Goal: Information Seeking & Learning: Find specific fact

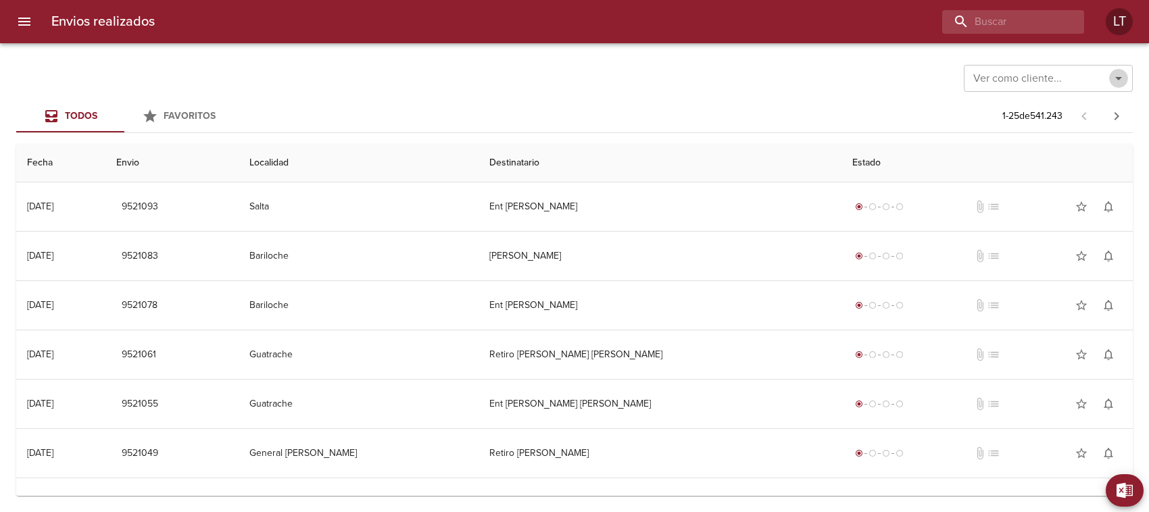
click at [1115, 80] on icon "Abrir" at bounding box center [1119, 78] width 16 height 16
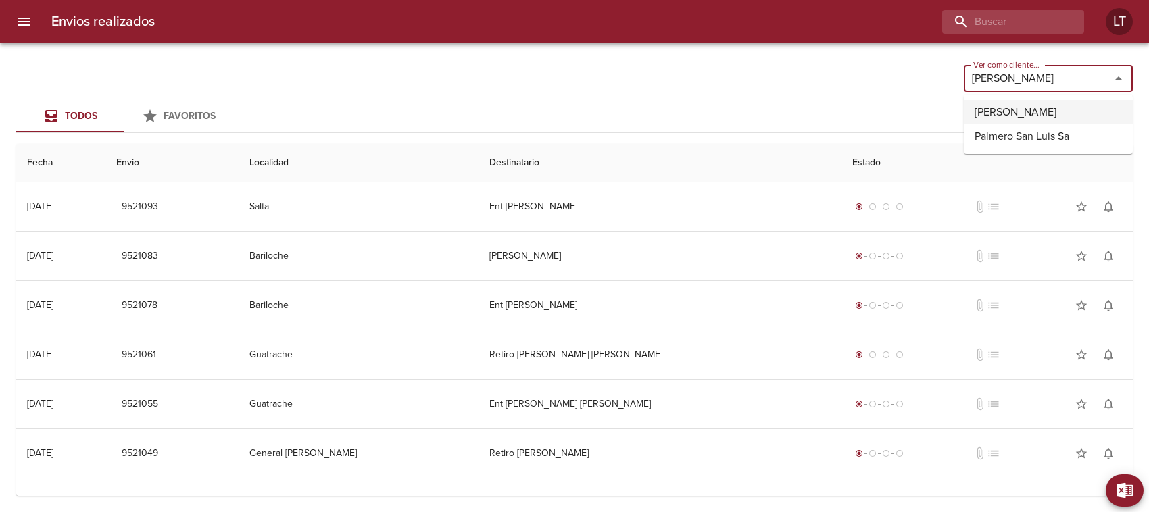
click at [1021, 112] on li "[PERSON_NAME]" at bounding box center [1048, 112] width 169 height 24
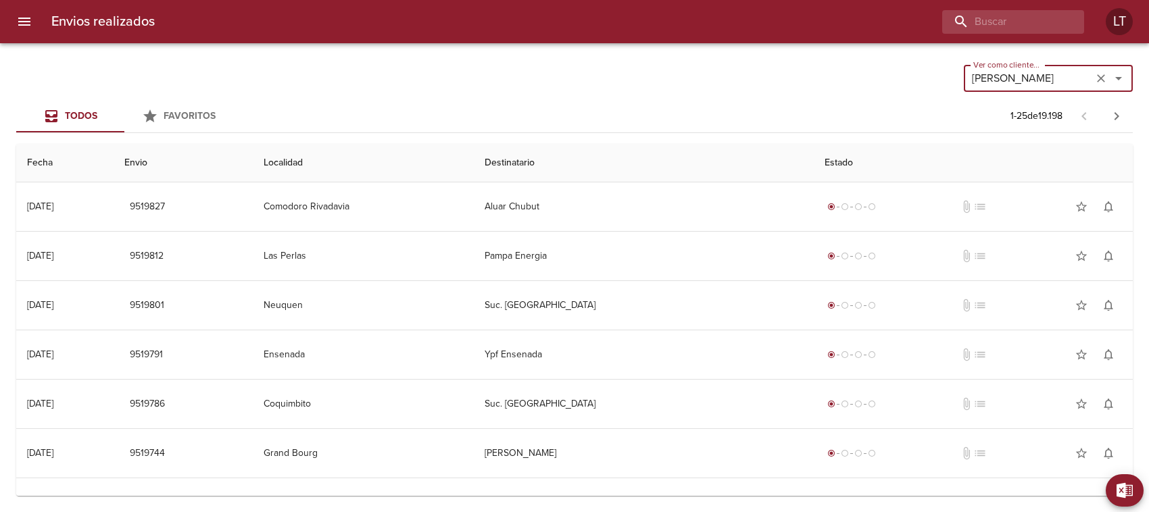
type input "[PERSON_NAME]"
click at [991, 22] on input "buscar" at bounding box center [974, 22] width 173 height 24
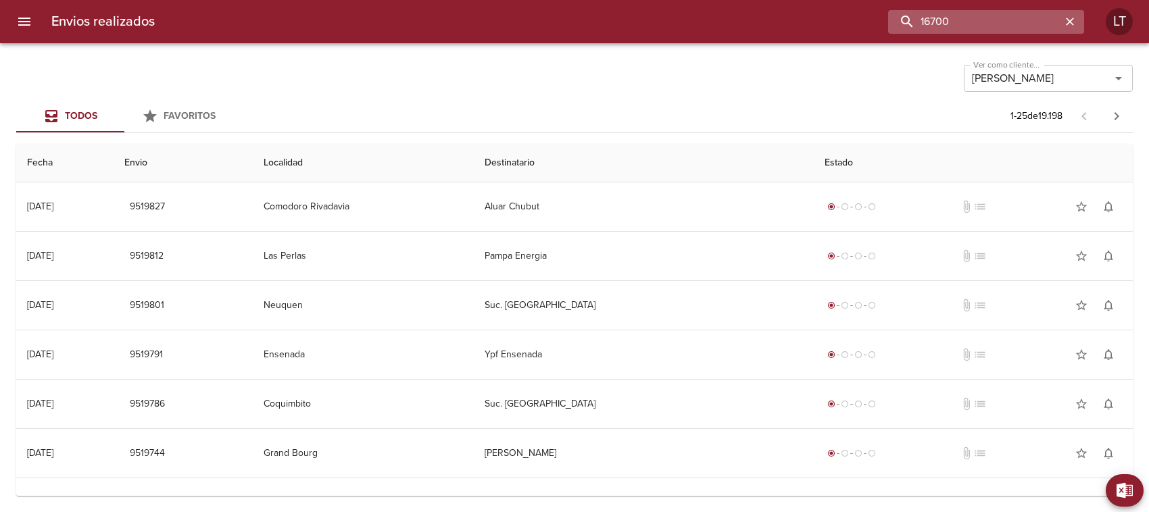
type input "16700"
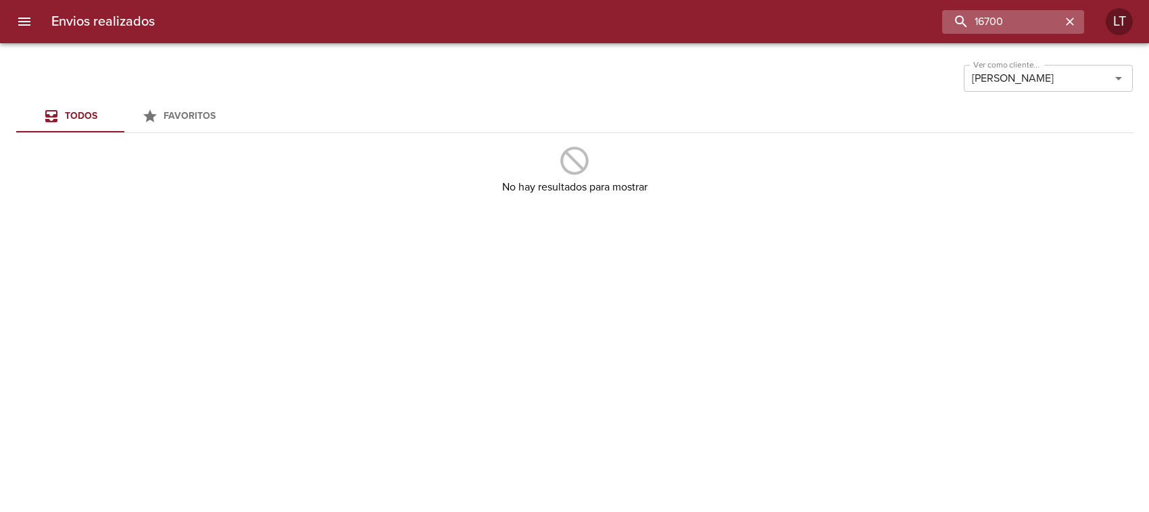
click at [1069, 21] on icon "button" at bounding box center [1070, 22] width 8 height 8
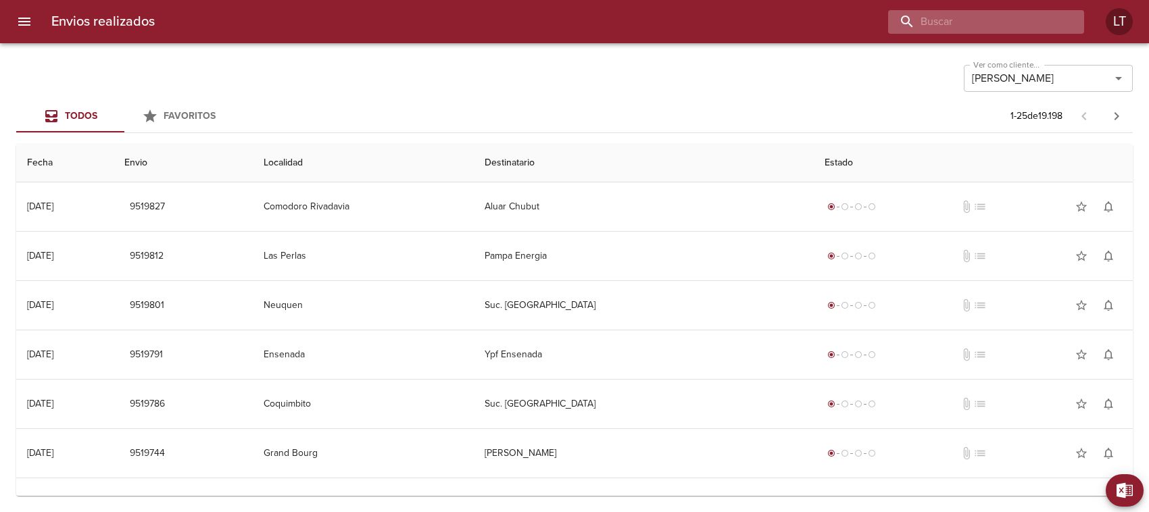
click at [990, 24] on input "buscar" at bounding box center [974, 22] width 173 height 24
type input "cemento [PERSON_NAME]"
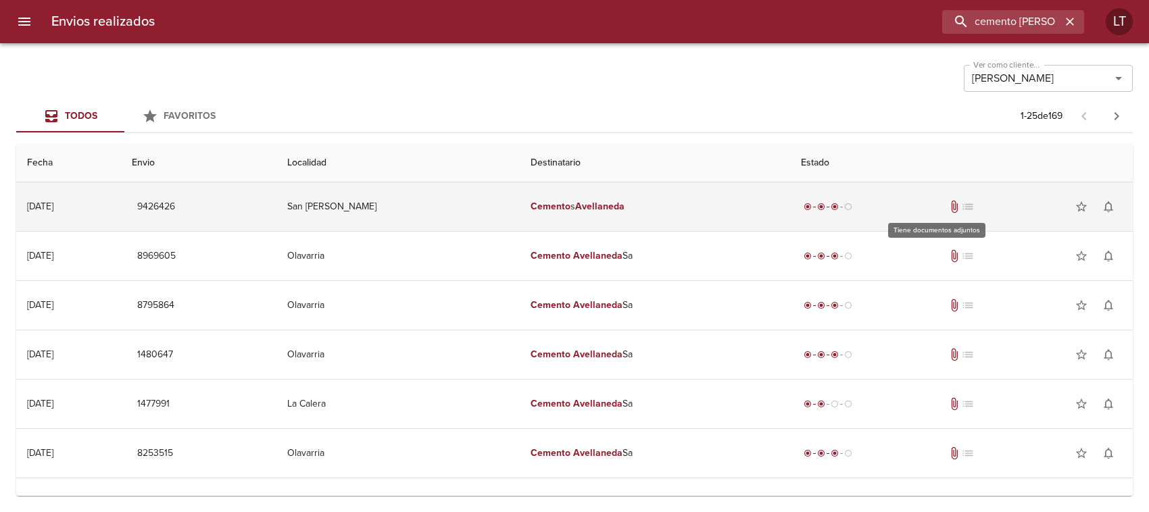
click at [948, 204] on span "attach_file" at bounding box center [955, 207] width 14 height 14
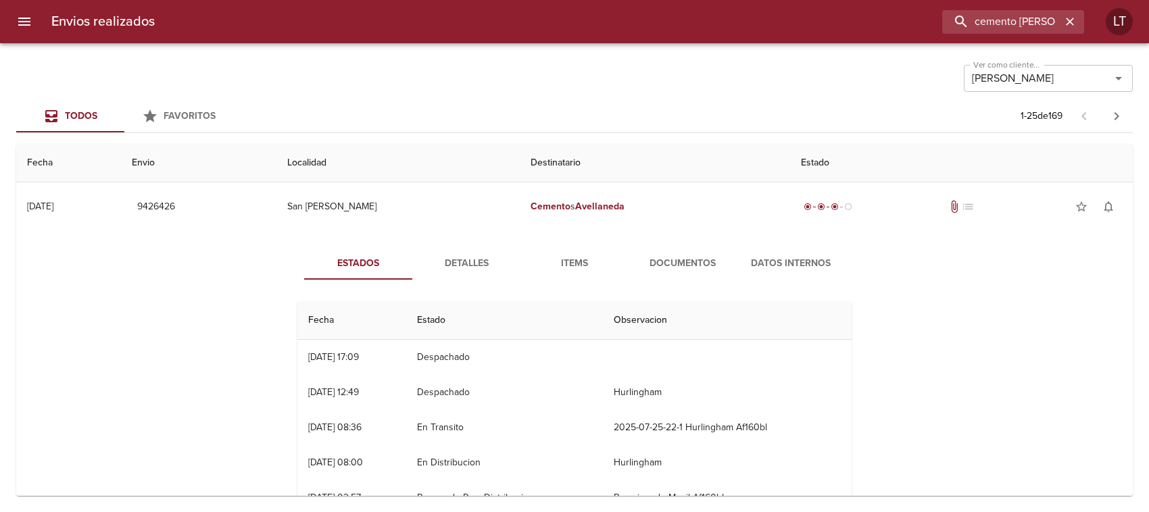
click at [458, 260] on span "Detalles" at bounding box center [467, 264] width 92 height 17
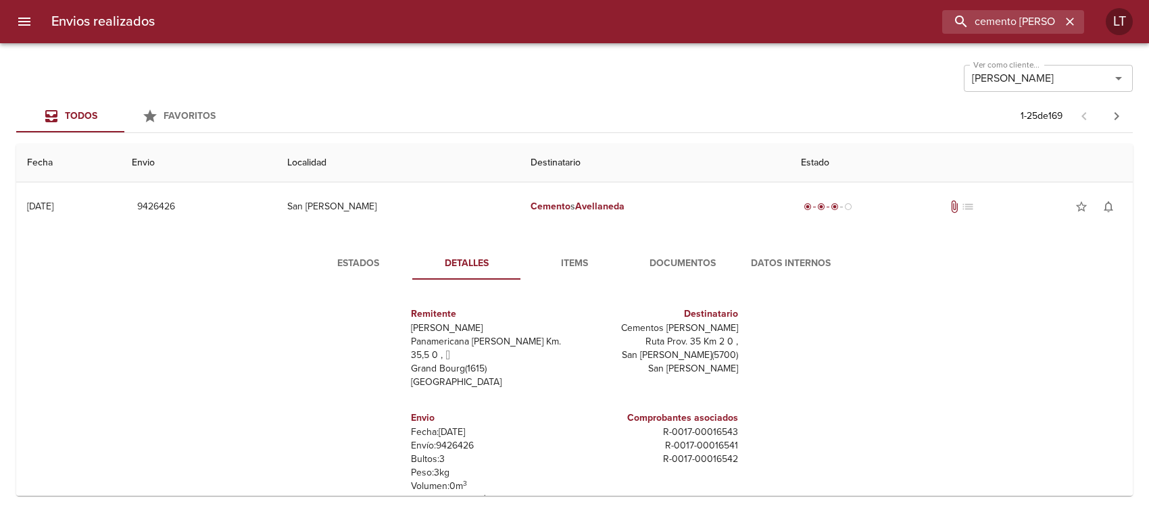
click at [745, 90] on div "Ver como cliente... [PERSON_NAME] como cliente..." at bounding box center [574, 76] width 1117 height 35
click at [731, 108] on div "Todos Favoritos 1 - 25 de 169" at bounding box center [574, 116] width 1117 height 32
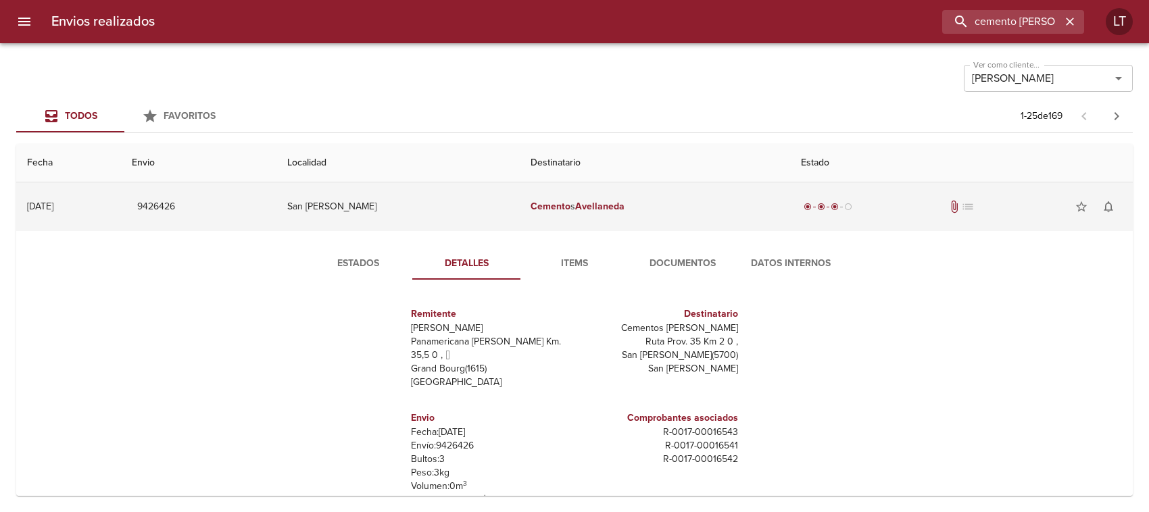
click at [370, 205] on td "San [PERSON_NAME]" at bounding box center [398, 207] width 243 height 49
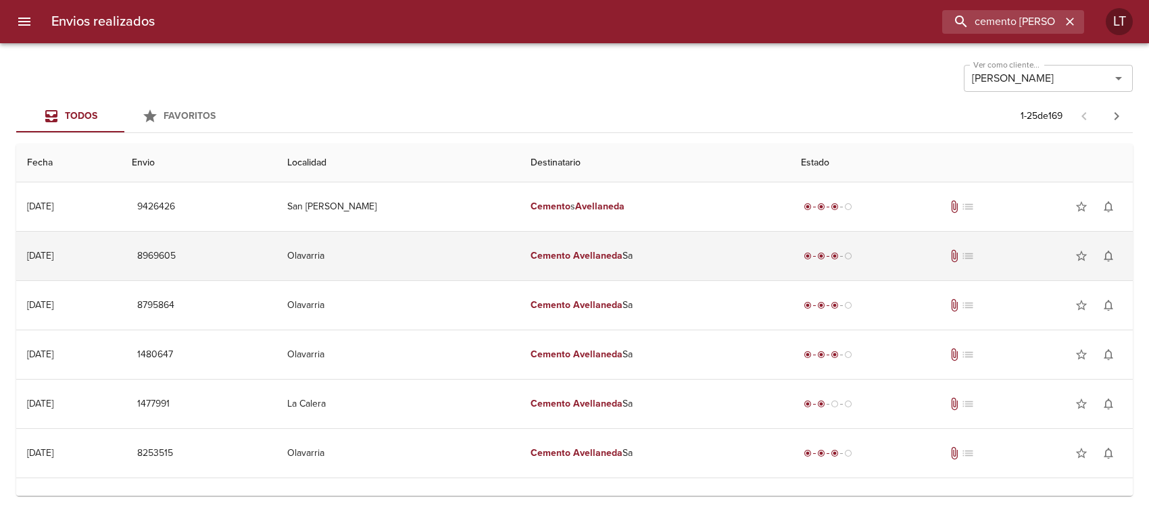
click at [531, 254] on em "Cemento" at bounding box center [551, 255] width 40 height 11
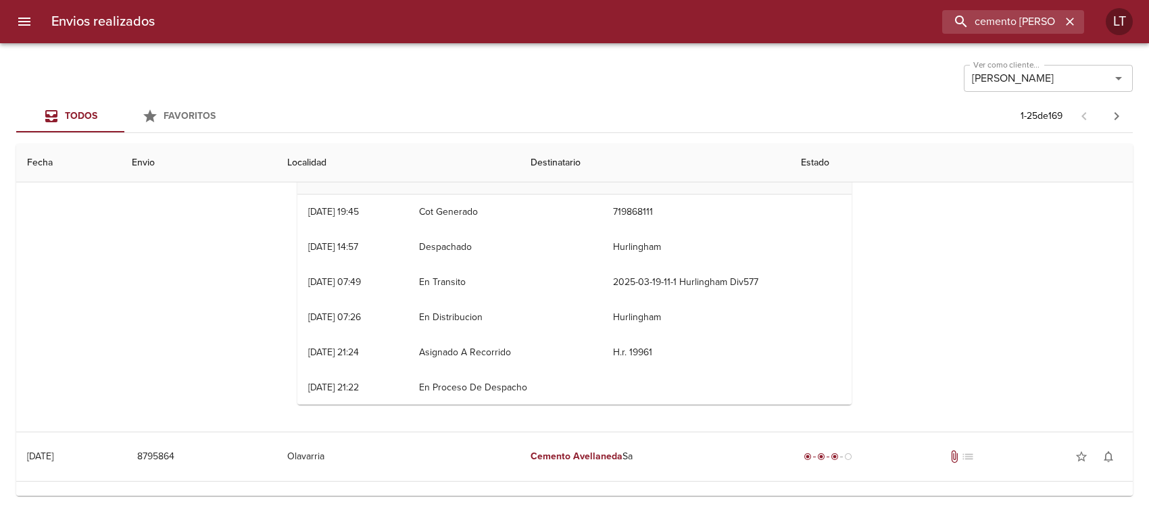
scroll to position [85, 0]
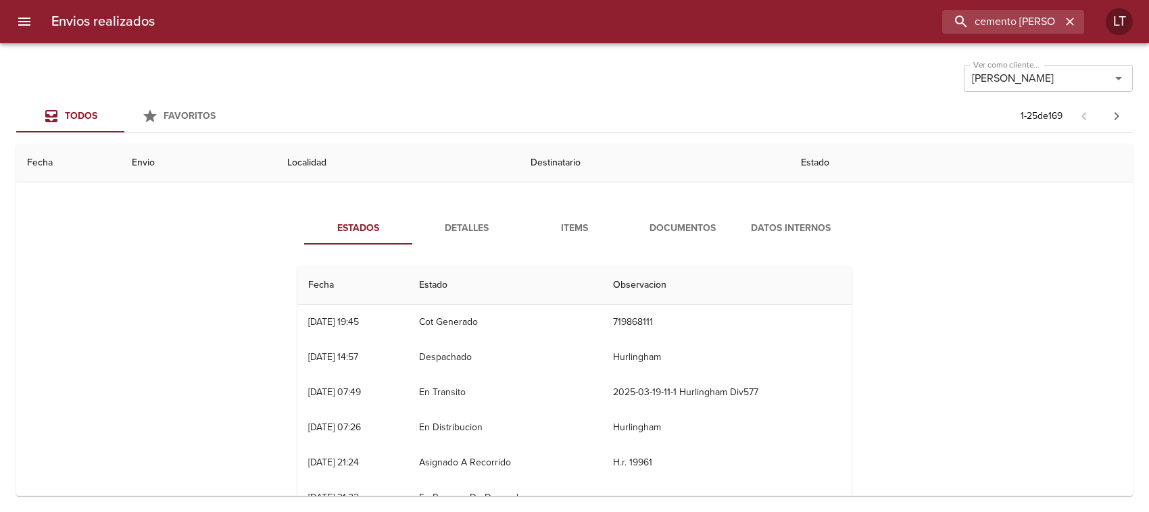
click at [464, 227] on span "Detalles" at bounding box center [467, 228] width 92 height 17
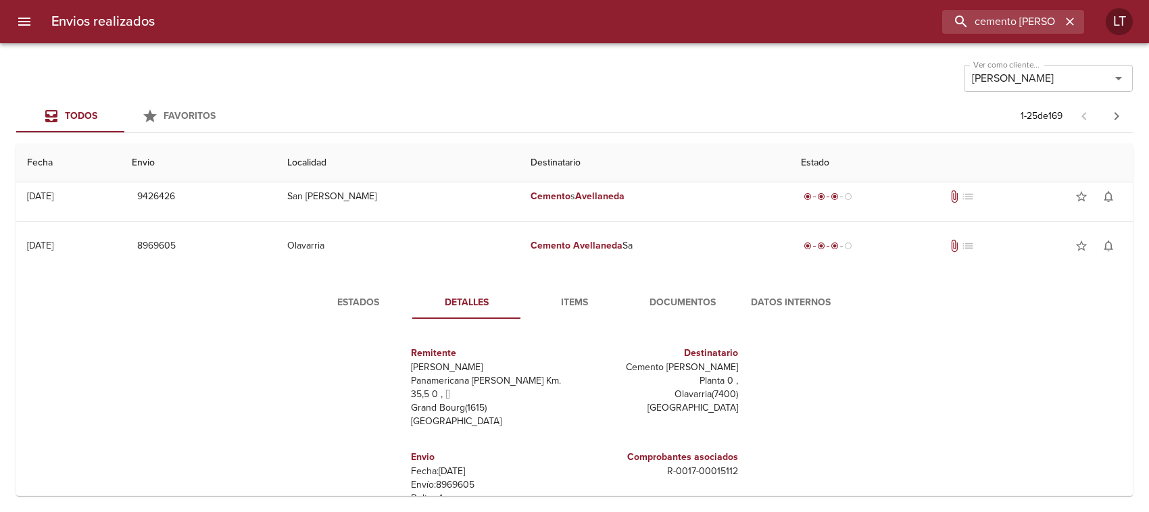
scroll to position [0, 0]
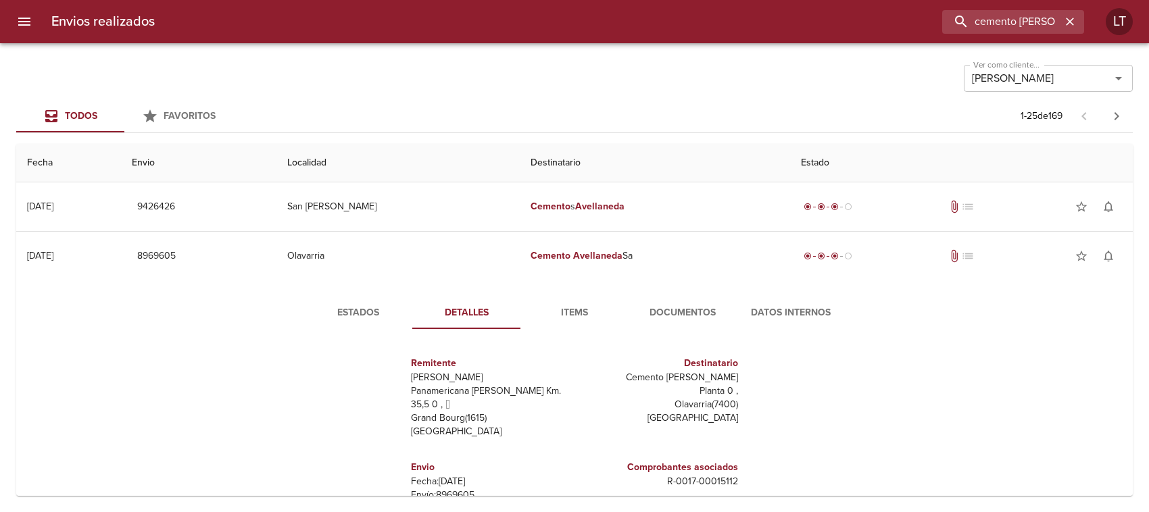
click at [610, 98] on div "Ver como cliente... [PERSON_NAME] como cliente... Todos Favoritos 1 - 25 de 169…" at bounding box center [574, 277] width 1149 height 469
drag, startPoint x: 649, startPoint y: 126, endPoint x: 643, endPoint y: 116, distance: 11.8
click at [648, 125] on div "Todos Favoritos 1 - 25 de 169" at bounding box center [574, 116] width 1117 height 32
drag, startPoint x: 727, startPoint y: 99, endPoint x: 731, endPoint y: 89, distance: 10.6
click at [727, 98] on div "Ver como cliente... [PERSON_NAME] como cliente... Todos Favoritos 1 - 25 de 169…" at bounding box center [574, 277] width 1149 height 469
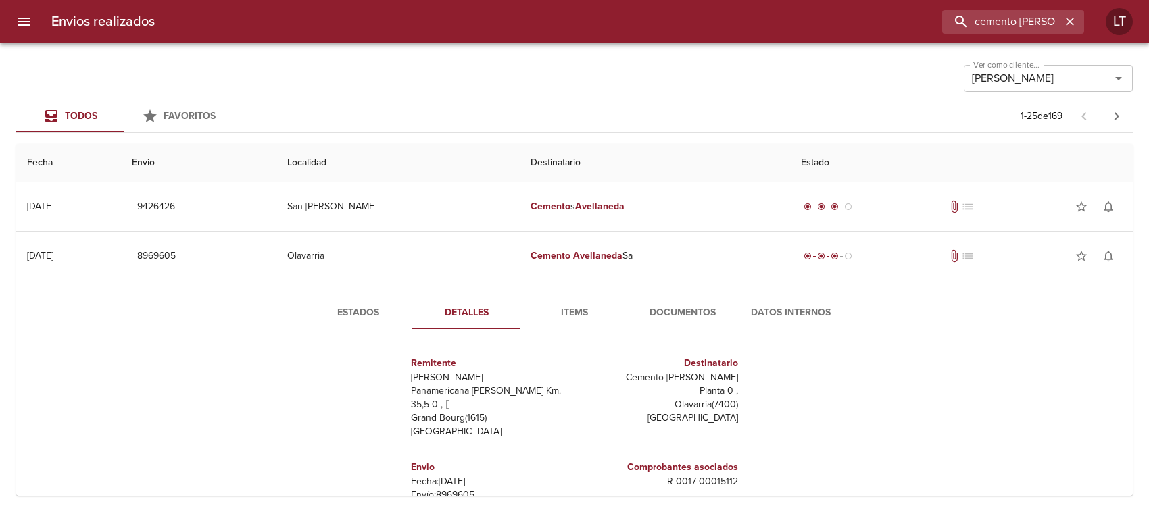
click at [946, 383] on div "Estados Detalles Items Documentos Datos Internos Remitente [PERSON_NAME] Paname…" at bounding box center [574, 454] width 1095 height 346
click at [940, 386] on div "Estados Detalles Items Documentos Datos Internos Remitente [PERSON_NAME] Paname…" at bounding box center [574, 454] width 1095 height 346
click at [748, 72] on div "Ver como cliente... [PERSON_NAME] como cliente..." at bounding box center [574, 76] width 1117 height 35
click at [1032, 21] on input "cemento [PERSON_NAME]" at bounding box center [974, 22] width 173 height 24
click at [598, 117] on div "Todos Favoritos 1 - 25 de 169" at bounding box center [574, 116] width 1117 height 32
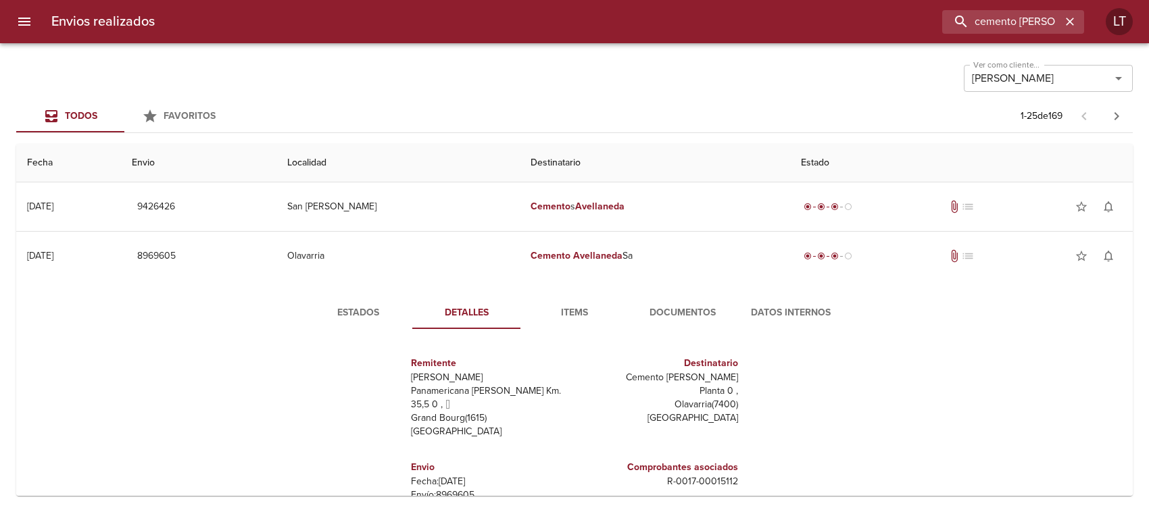
click at [598, 117] on div "Todos Favoritos 1 - 25 de 169" at bounding box center [574, 116] width 1117 height 32
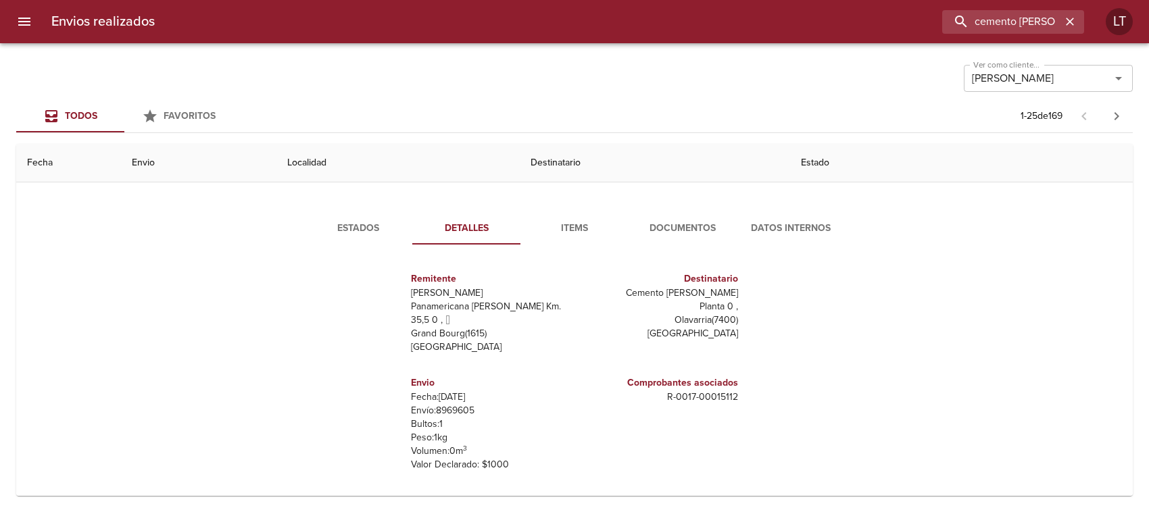
click at [616, 112] on div "Todos Favoritos 1 - 25 de 169" at bounding box center [574, 116] width 1117 height 32
click at [562, 109] on div "Todos Favoritos 1 - 25 de 169" at bounding box center [574, 116] width 1117 height 32
click at [644, 85] on div "Ver como cliente... [PERSON_NAME] como cliente..." at bounding box center [574, 76] width 1117 height 35
